Goal: Information Seeking & Learning: Check status

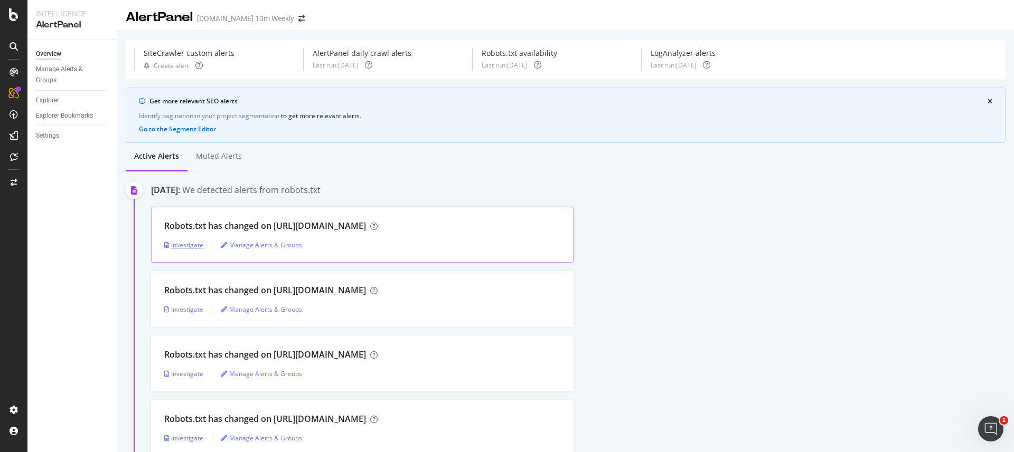
click at [195, 243] on div "Investigate" at bounding box center [183, 245] width 39 height 9
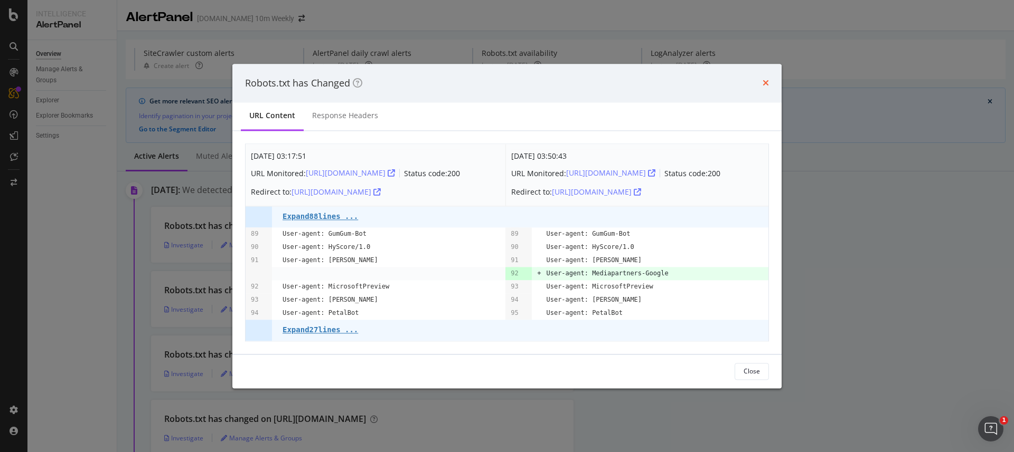
click at [767, 84] on icon "times" at bounding box center [765, 83] width 6 height 8
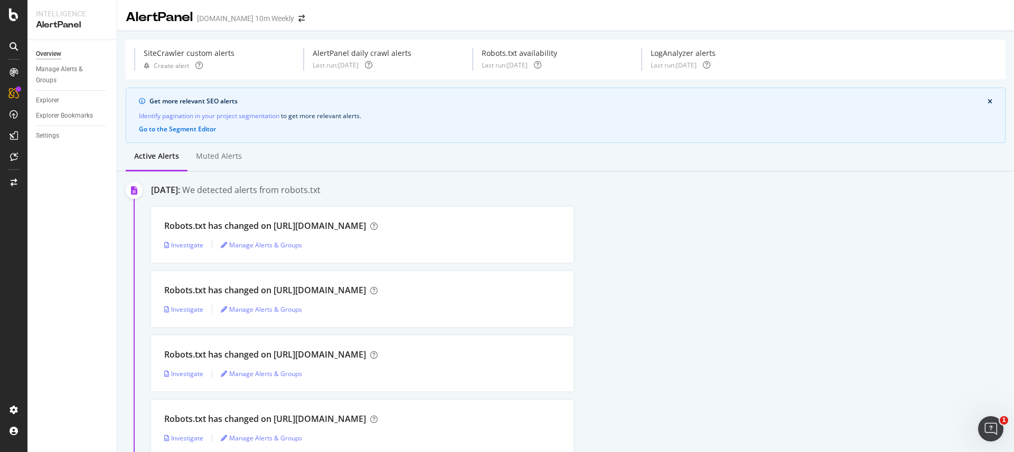
click at [211, 51] on div "SiteCrawler custom alerts" at bounding box center [189, 53] width 91 height 11
click at [195, 309] on div "Investigate" at bounding box center [183, 309] width 39 height 9
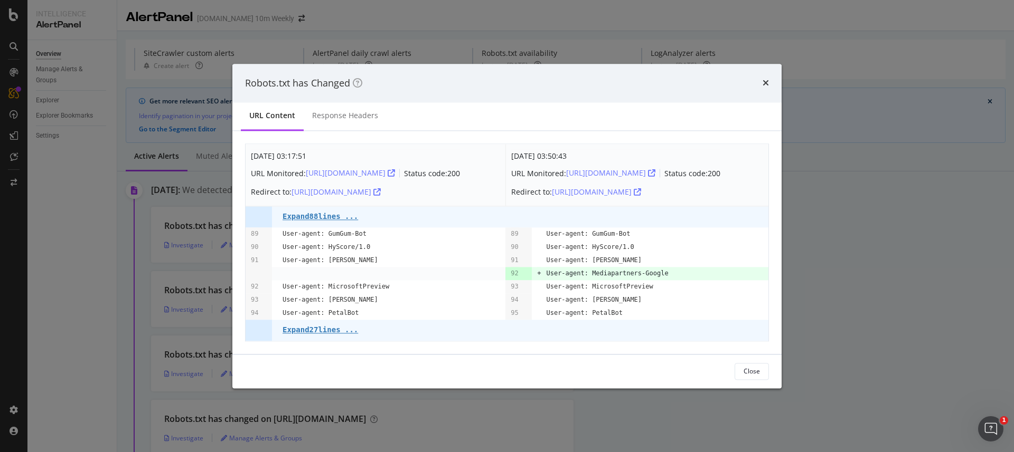
drag, startPoint x: 766, startPoint y: 81, endPoint x: 687, endPoint y: 118, distance: 86.7
click at [766, 81] on icon "times" at bounding box center [765, 83] width 6 height 8
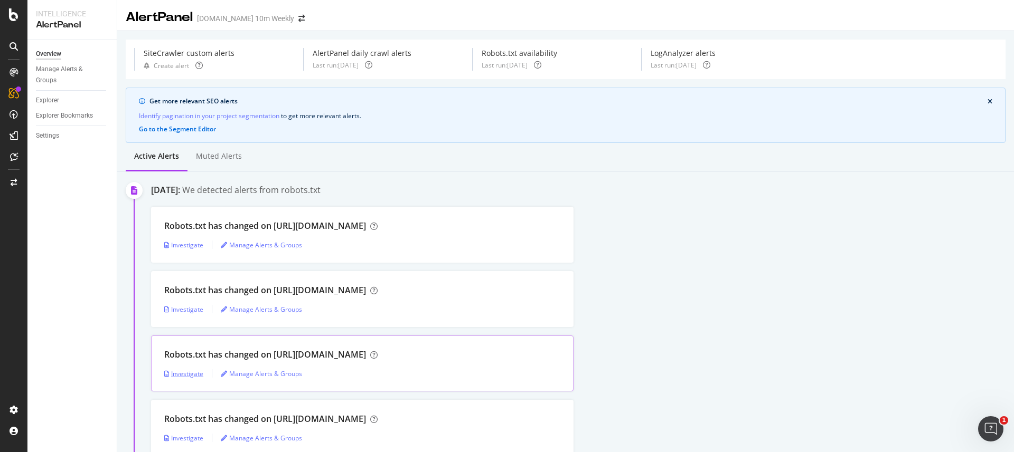
click at [196, 374] on div "Investigate" at bounding box center [183, 374] width 39 height 9
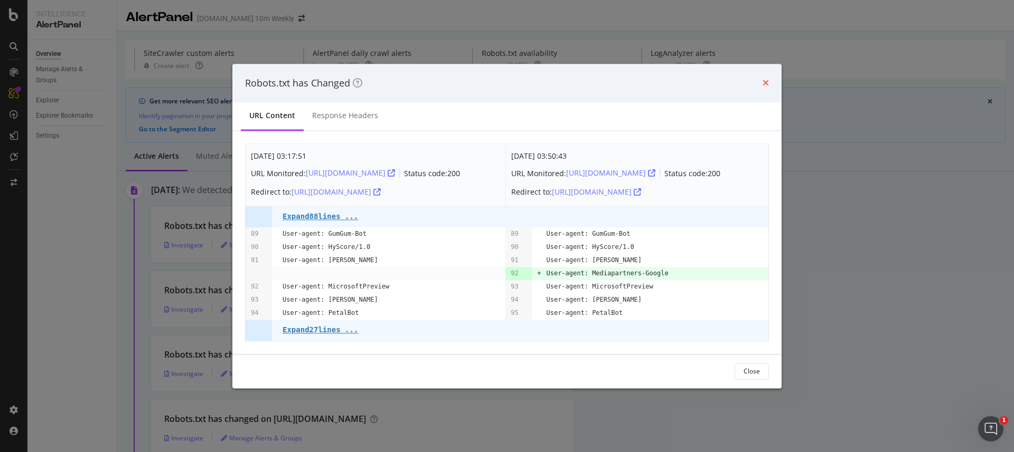
click at [763, 81] on icon "times" at bounding box center [765, 83] width 6 height 8
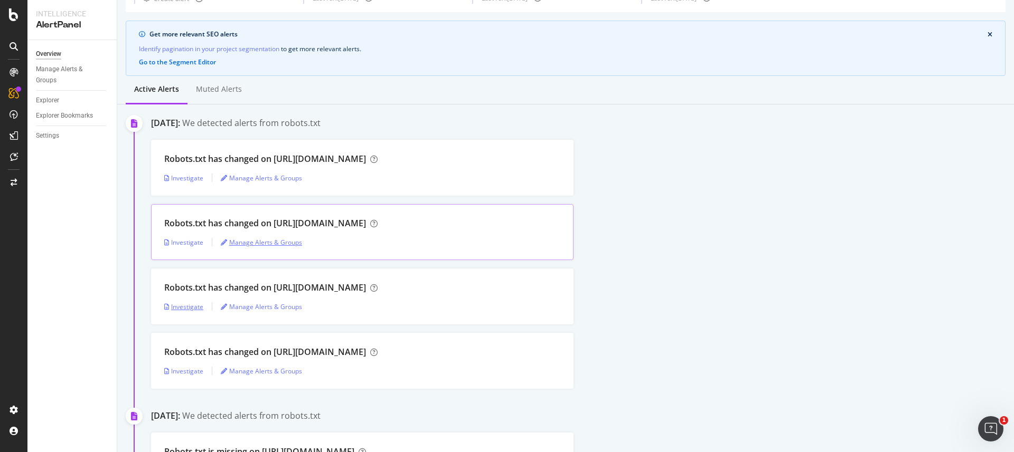
scroll to position [85, 0]
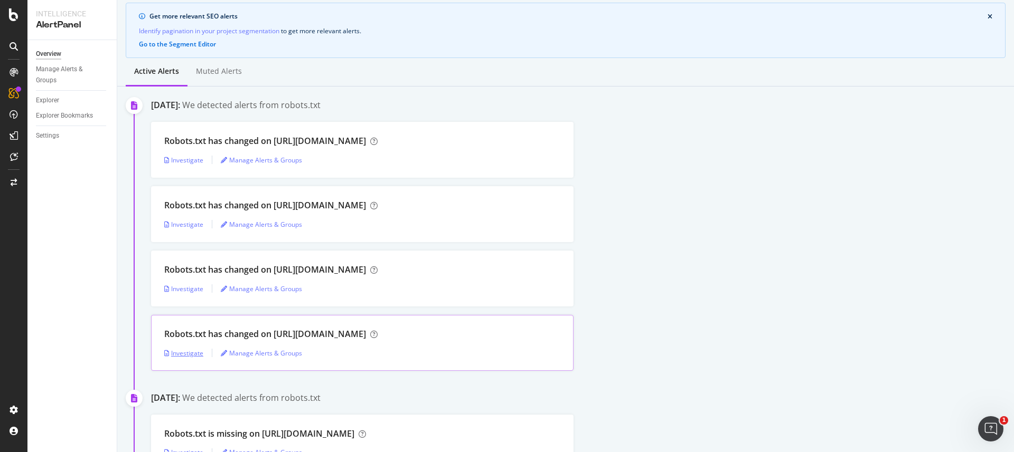
drag, startPoint x: 181, startPoint y: 351, endPoint x: 203, endPoint y: 342, distance: 23.2
click at [181, 351] on div "Investigate" at bounding box center [183, 353] width 39 height 9
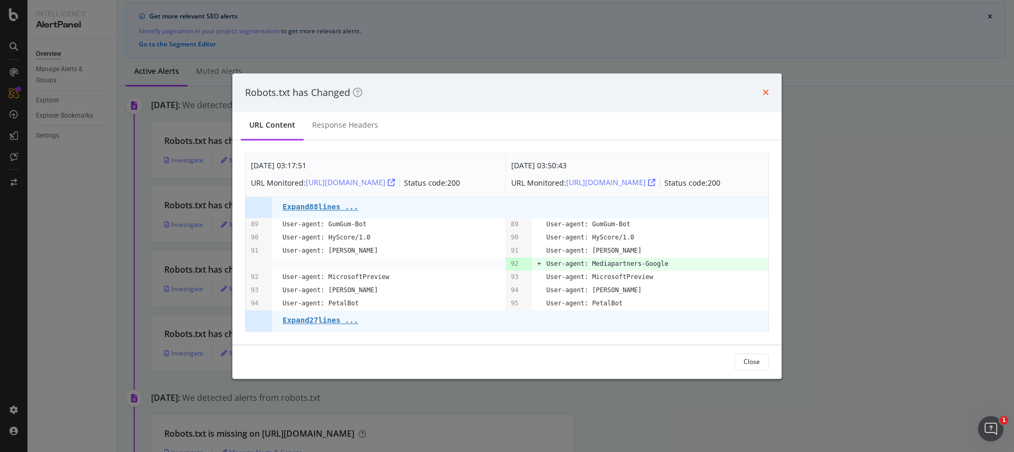
click at [767, 91] on icon "times" at bounding box center [765, 93] width 6 height 8
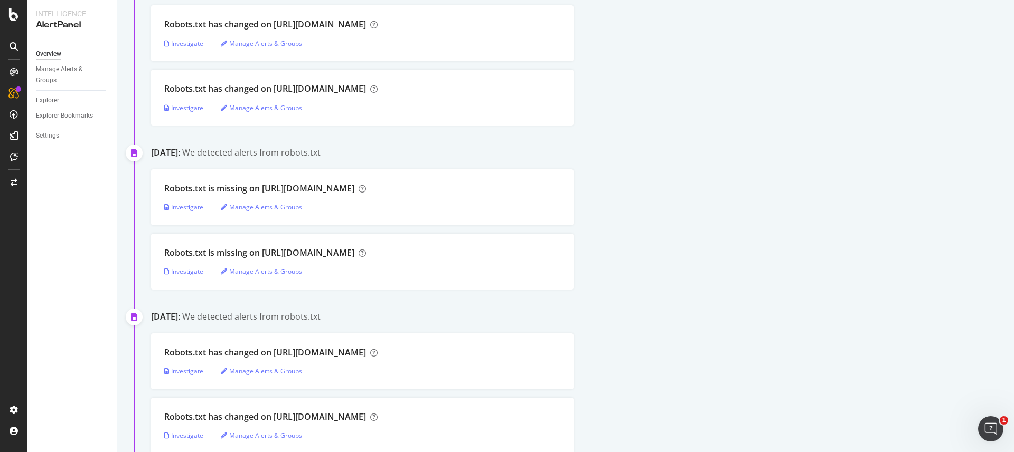
scroll to position [372, 0]
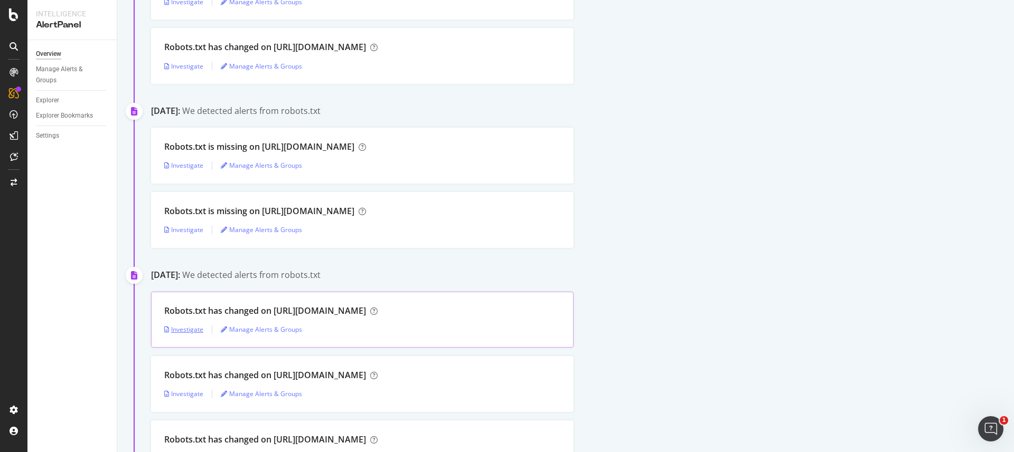
click at [187, 331] on div "Investigate" at bounding box center [183, 329] width 39 height 9
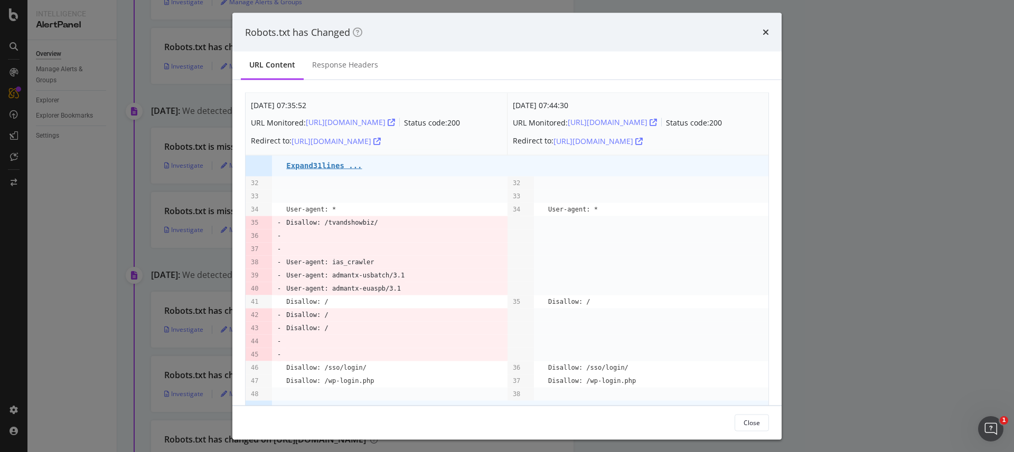
click at [765, 32] on icon "times" at bounding box center [765, 32] width 6 height 8
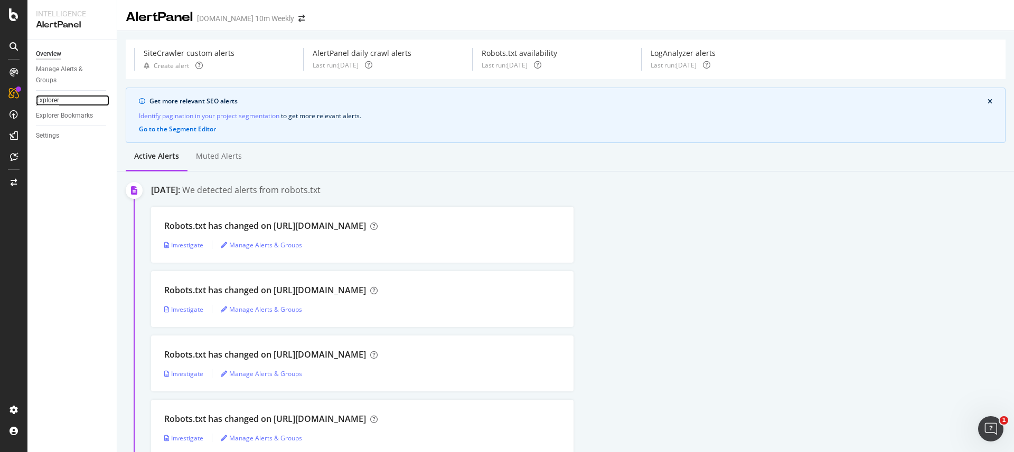
click at [49, 102] on div "Explorer" at bounding box center [47, 100] width 23 height 11
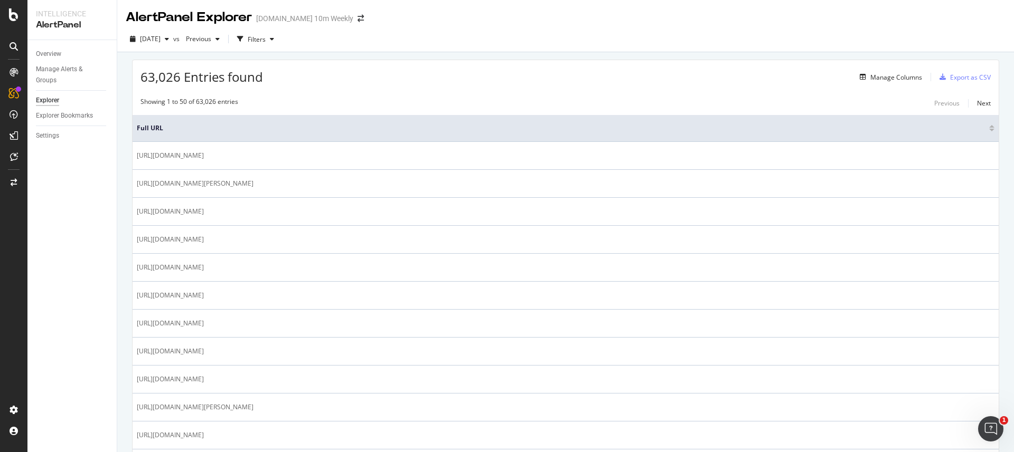
click at [18, 23] on div at bounding box center [13, 226] width 27 height 452
click at [13, 18] on icon at bounding box center [14, 14] width 10 height 13
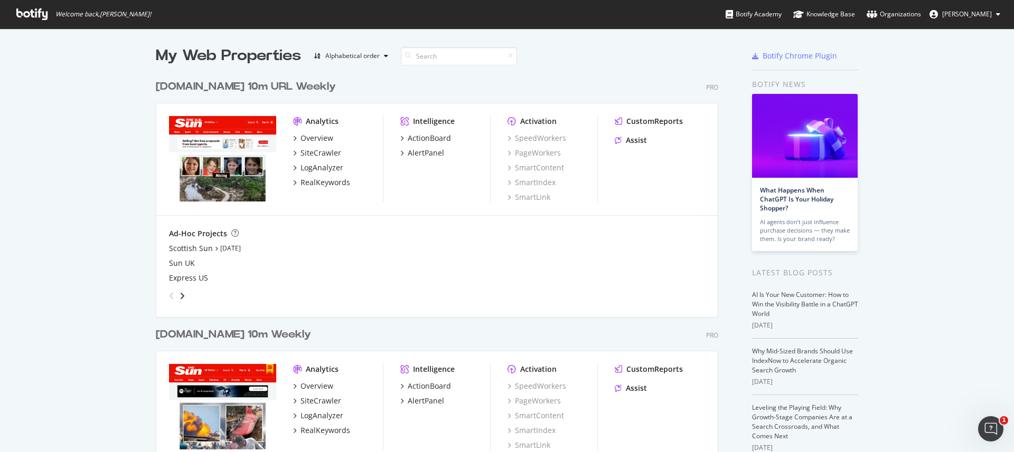
scroll to position [312, 0]
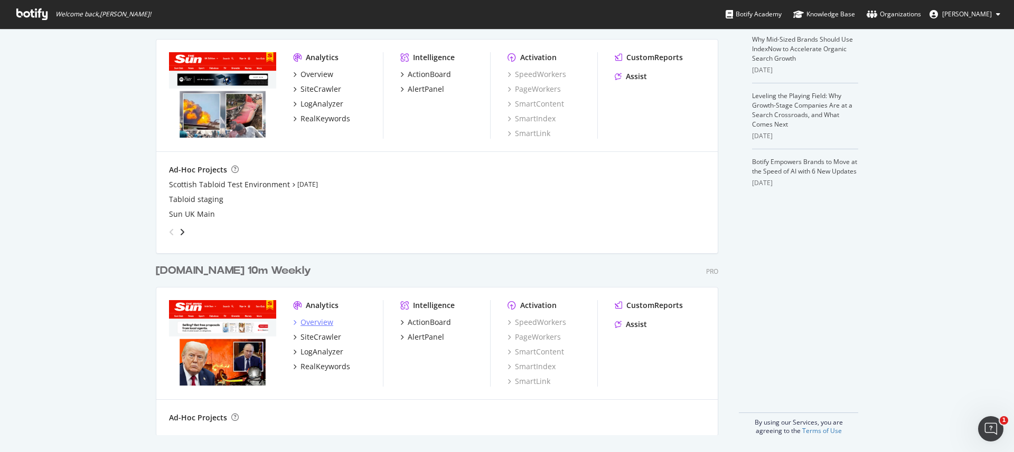
click at [316, 322] on div "Overview" at bounding box center [316, 322] width 33 height 11
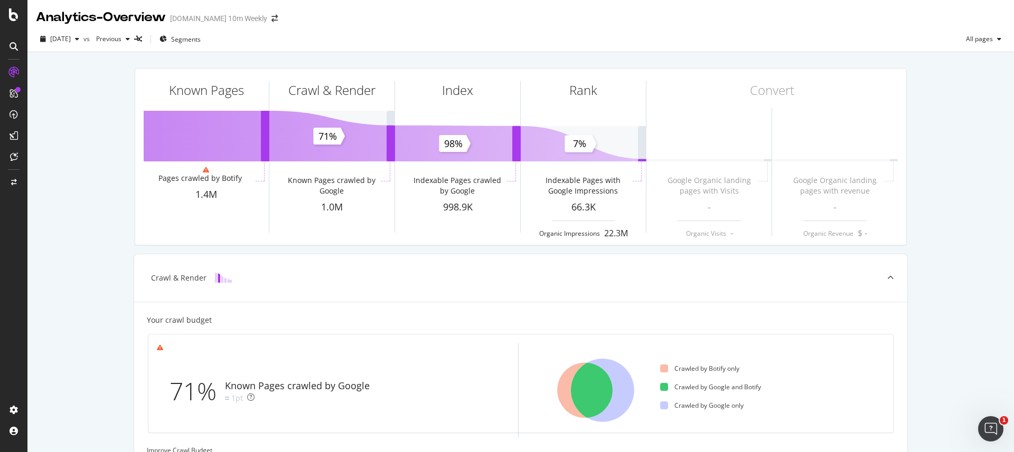
click at [942, 144] on div "Known Pages Pages crawled by Botify 1.4M Crawl & Render Known Pages crawled by …" at bounding box center [520, 354] width 986 height 605
click at [88, 187] on div "Known Pages Pages crawled by Botify 1.4M Crawl & Render Known Pages crawled by …" at bounding box center [520, 407] width 986 height 711
click at [201, 40] on span "Segments" at bounding box center [186, 39] width 30 height 9
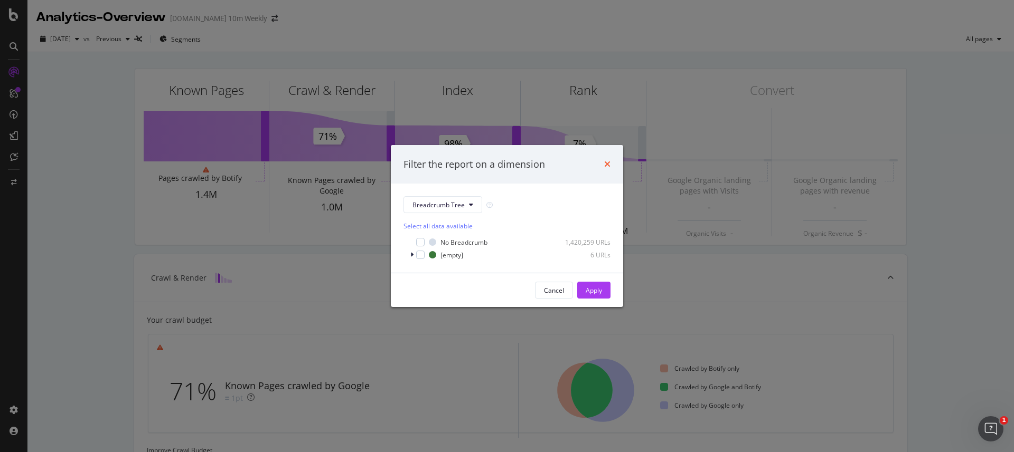
click at [608, 164] on icon "times" at bounding box center [607, 164] width 6 height 8
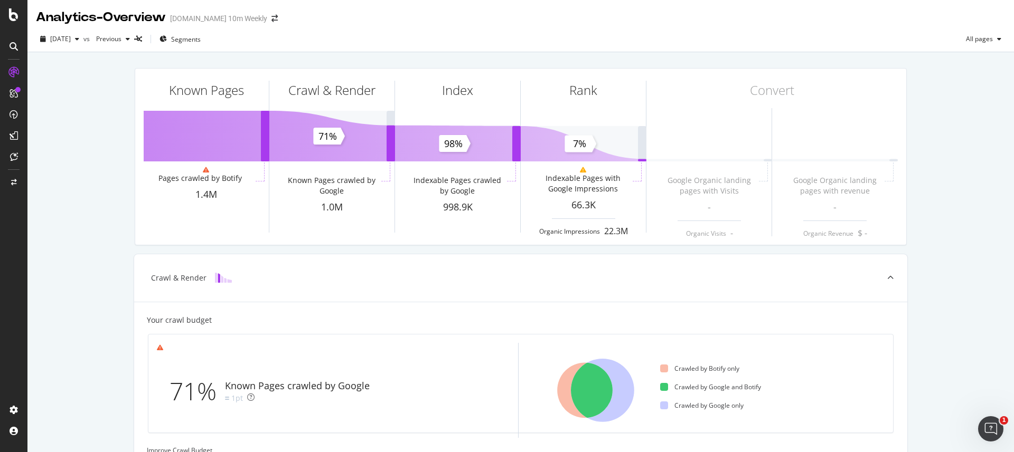
click at [134, 18] on div "Analytics - Overview" at bounding box center [101, 17] width 130 height 18
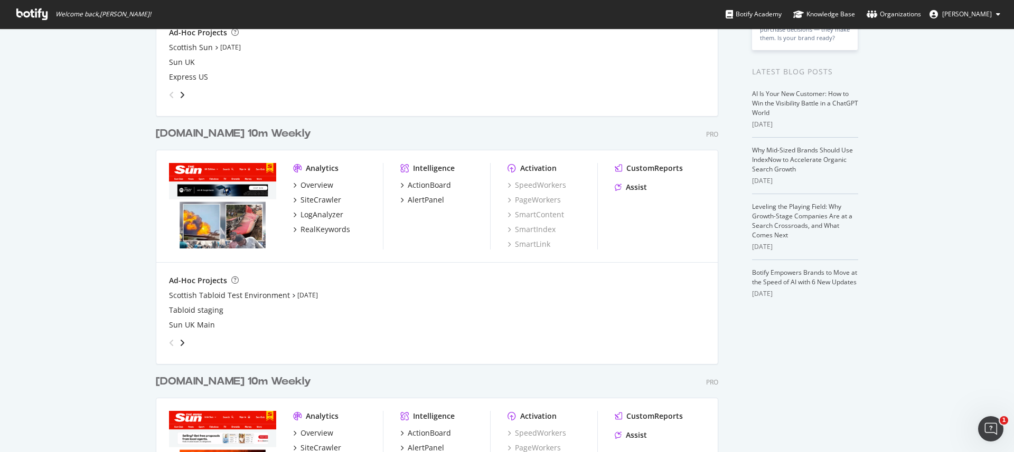
scroll to position [312, 0]
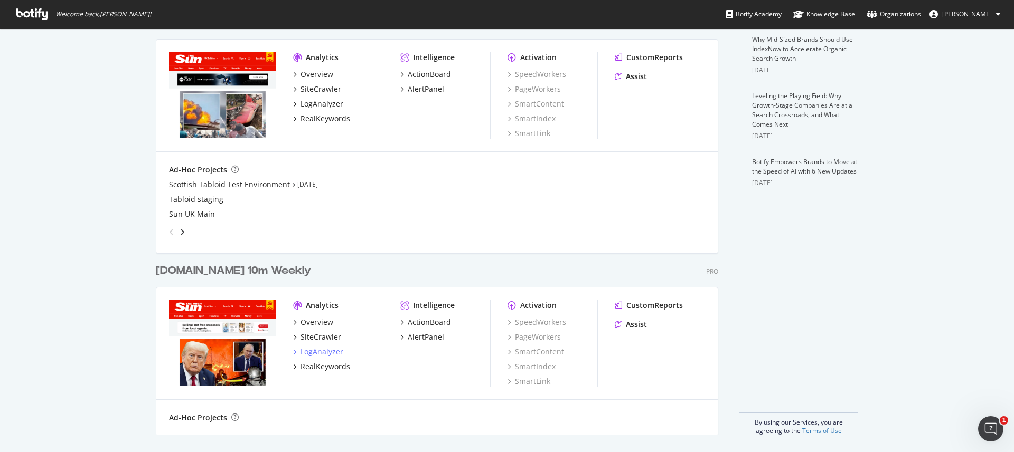
click at [313, 353] on div "LogAnalyzer" at bounding box center [321, 352] width 43 height 11
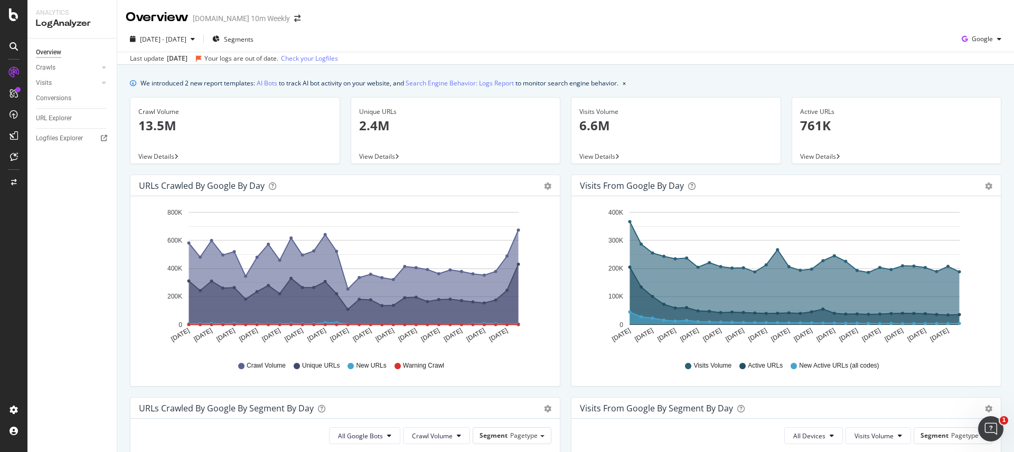
click at [185, 59] on div "[DATE]" at bounding box center [177, 59] width 21 height 10
click at [409, 48] on div "[DATE] - [DATE] Segments Google" at bounding box center [565, 41] width 897 height 21
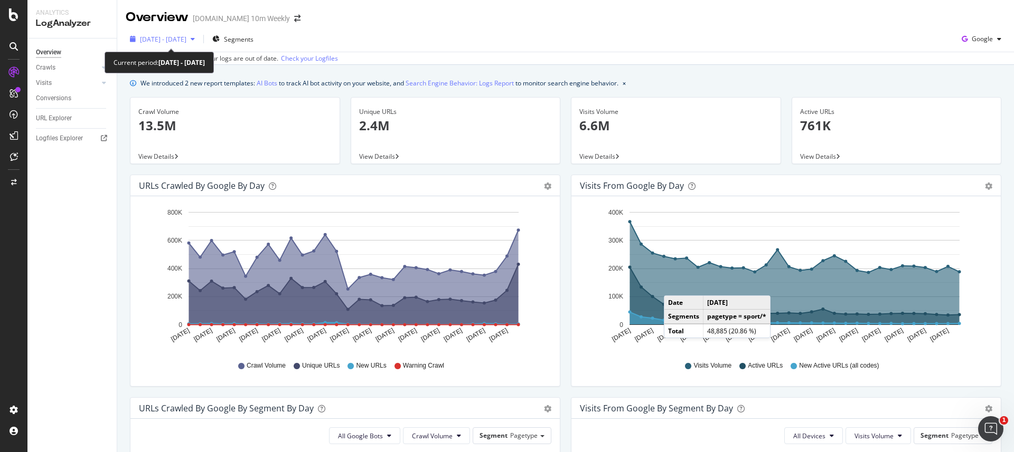
click at [195, 36] on icon "button" at bounding box center [193, 39] width 4 height 6
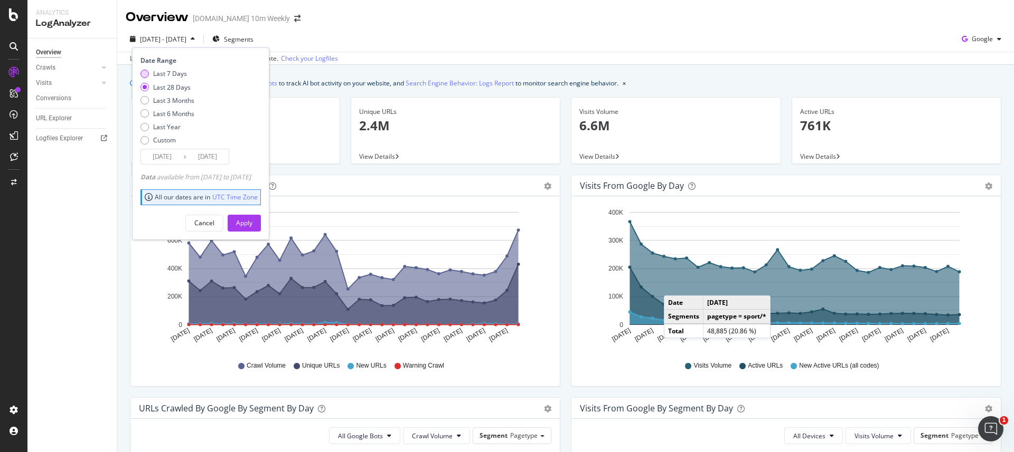
click at [172, 72] on div "Last 7 Days" at bounding box center [170, 73] width 34 height 9
type input "[DATE]"
click at [252, 219] on div "Apply" at bounding box center [244, 223] width 16 height 9
